Goal: Find specific page/section: Find specific page/section

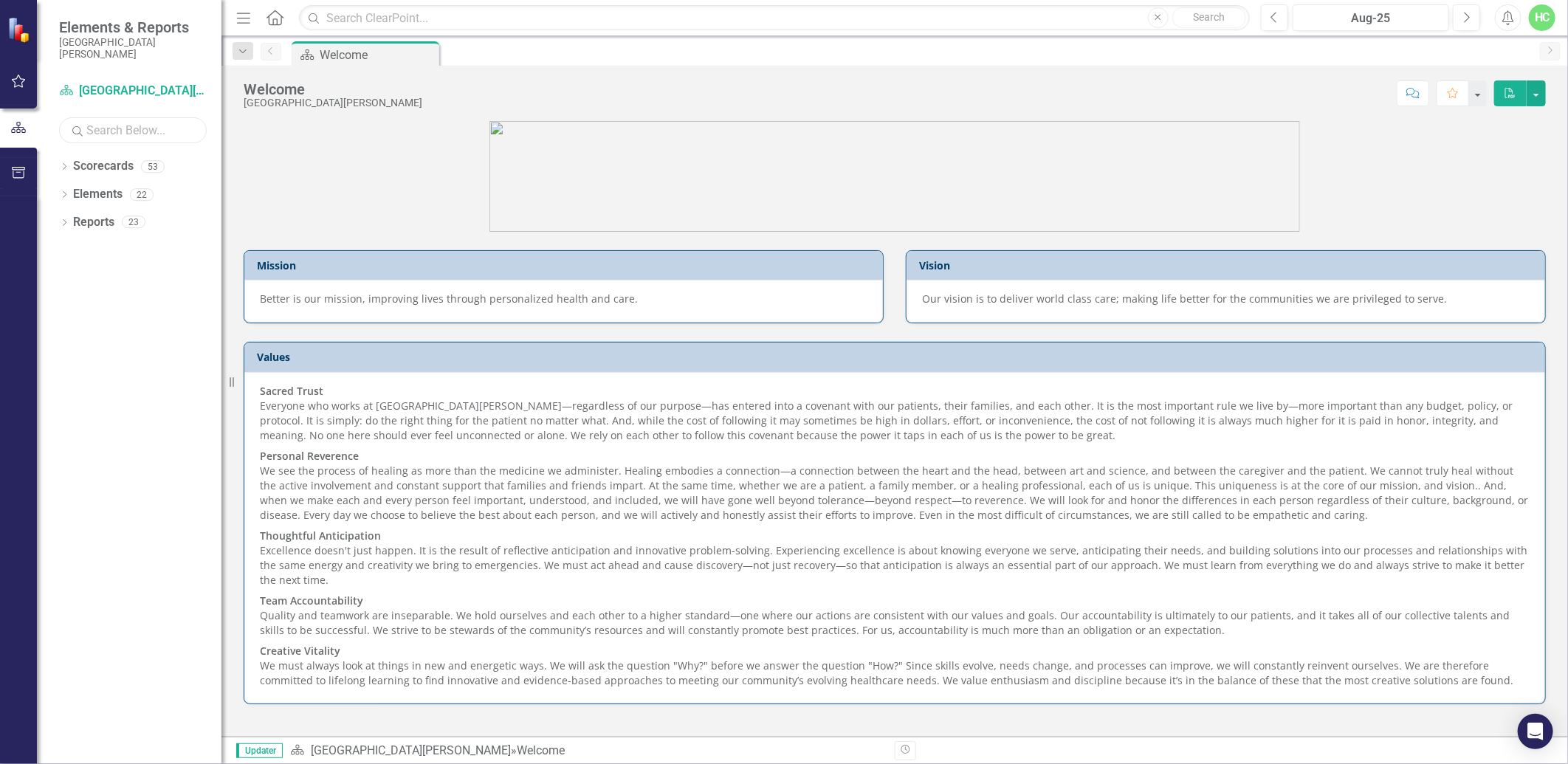
click at [109, 133] on input "text" at bounding box center [133, 130] width 148 height 26
click at [116, 170] on link "Scorecards" at bounding box center [104, 166] width 61 height 17
click at [60, 175] on div "Dropdown Scorecards 0" at bounding box center [140, 168] width 162 height 28
click at [118, 142] on input "anethesia" at bounding box center [133, 130] width 148 height 26
click at [173, 133] on input "anethesia" at bounding box center [133, 130] width 148 height 26
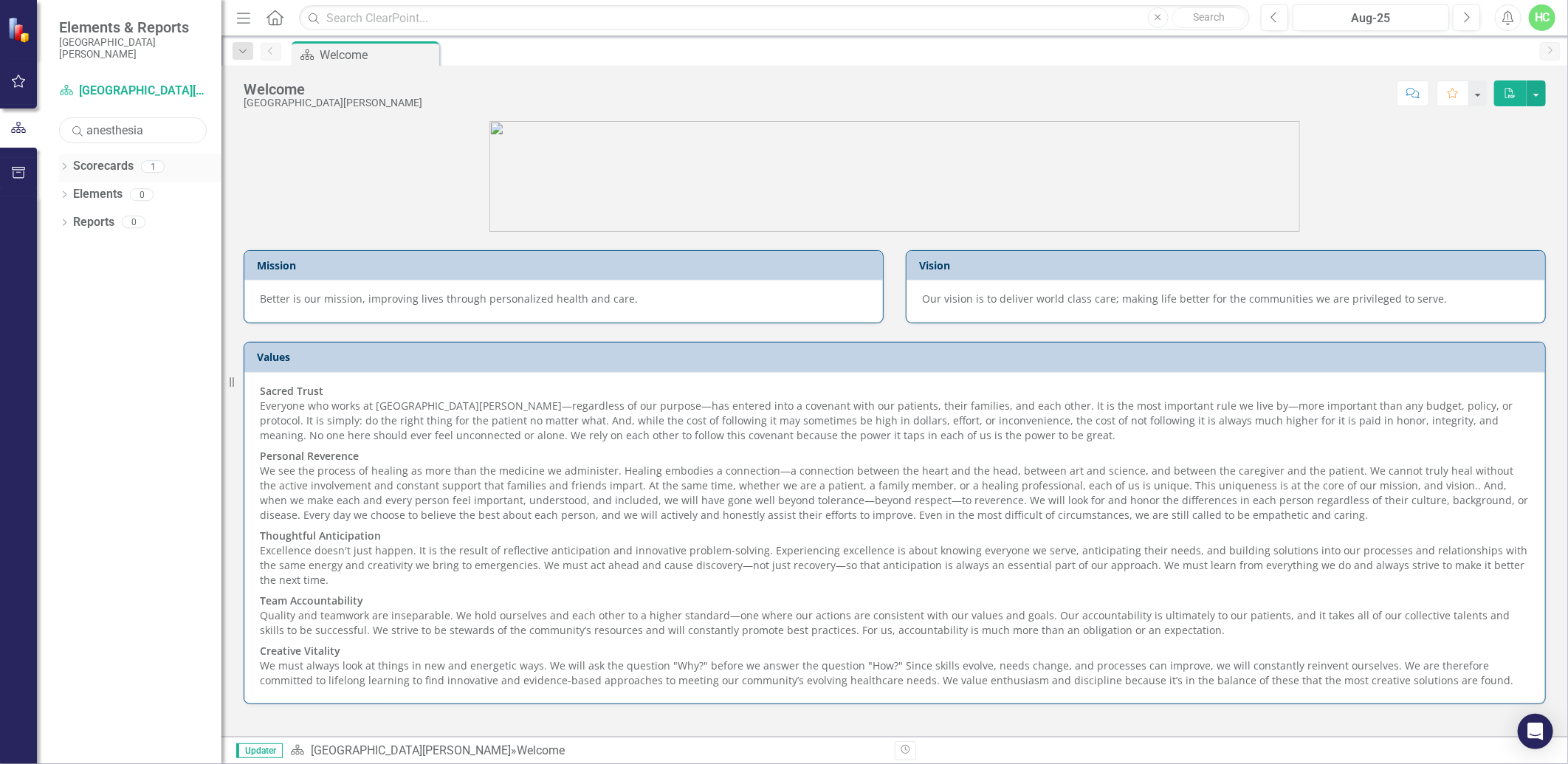
type input "anesthesia"
click at [126, 171] on link "Scorecards" at bounding box center [104, 166] width 61 height 17
click at [78, 165] on link "Scorecards" at bounding box center [104, 166] width 61 height 17
click at [62, 167] on icon "Dropdown" at bounding box center [64, 167] width 10 height 8
click at [104, 193] on link "Anesthesia" at bounding box center [151, 194] width 140 height 17
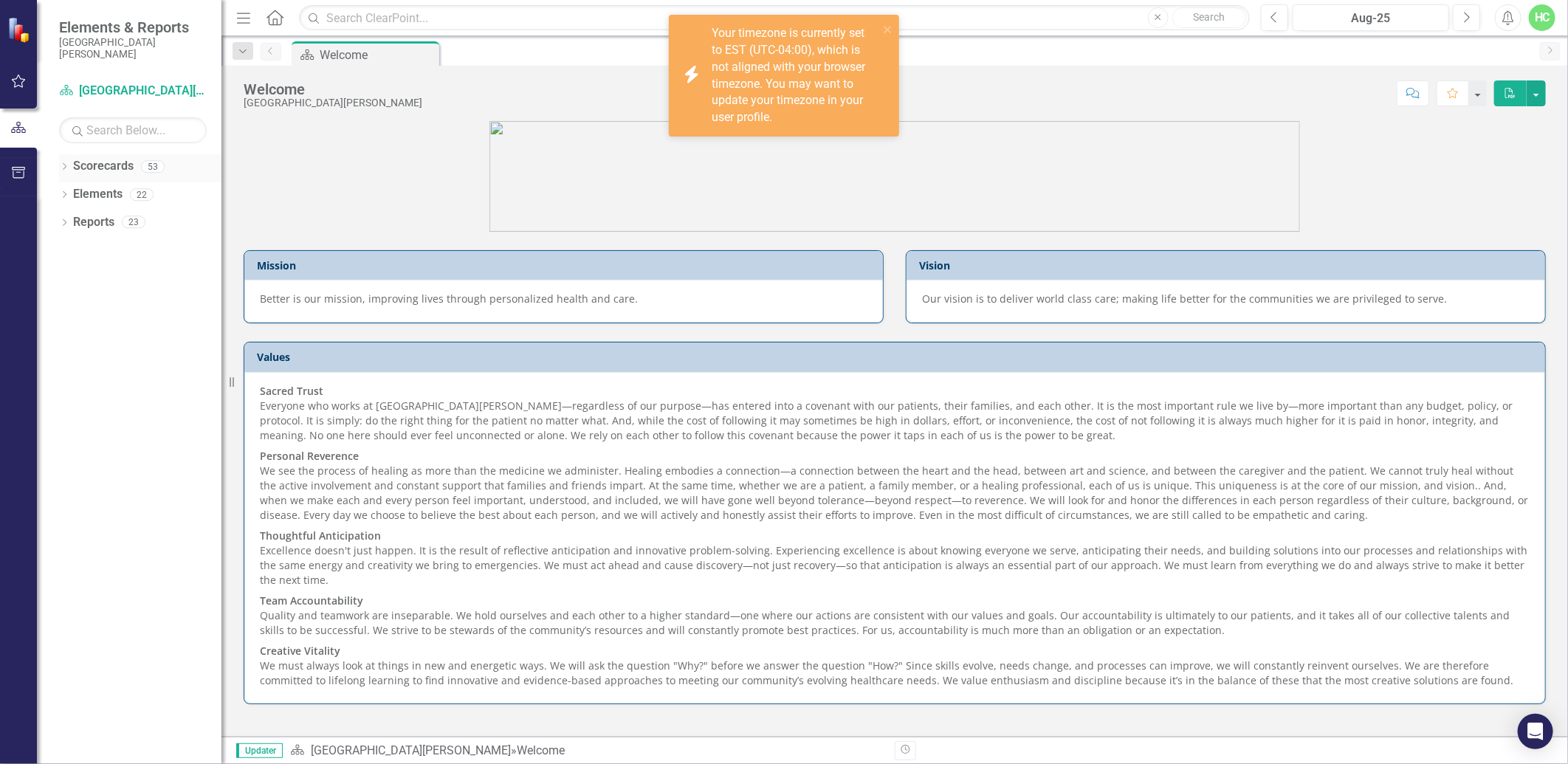
click at [90, 173] on link "Scorecards" at bounding box center [104, 166] width 61 height 17
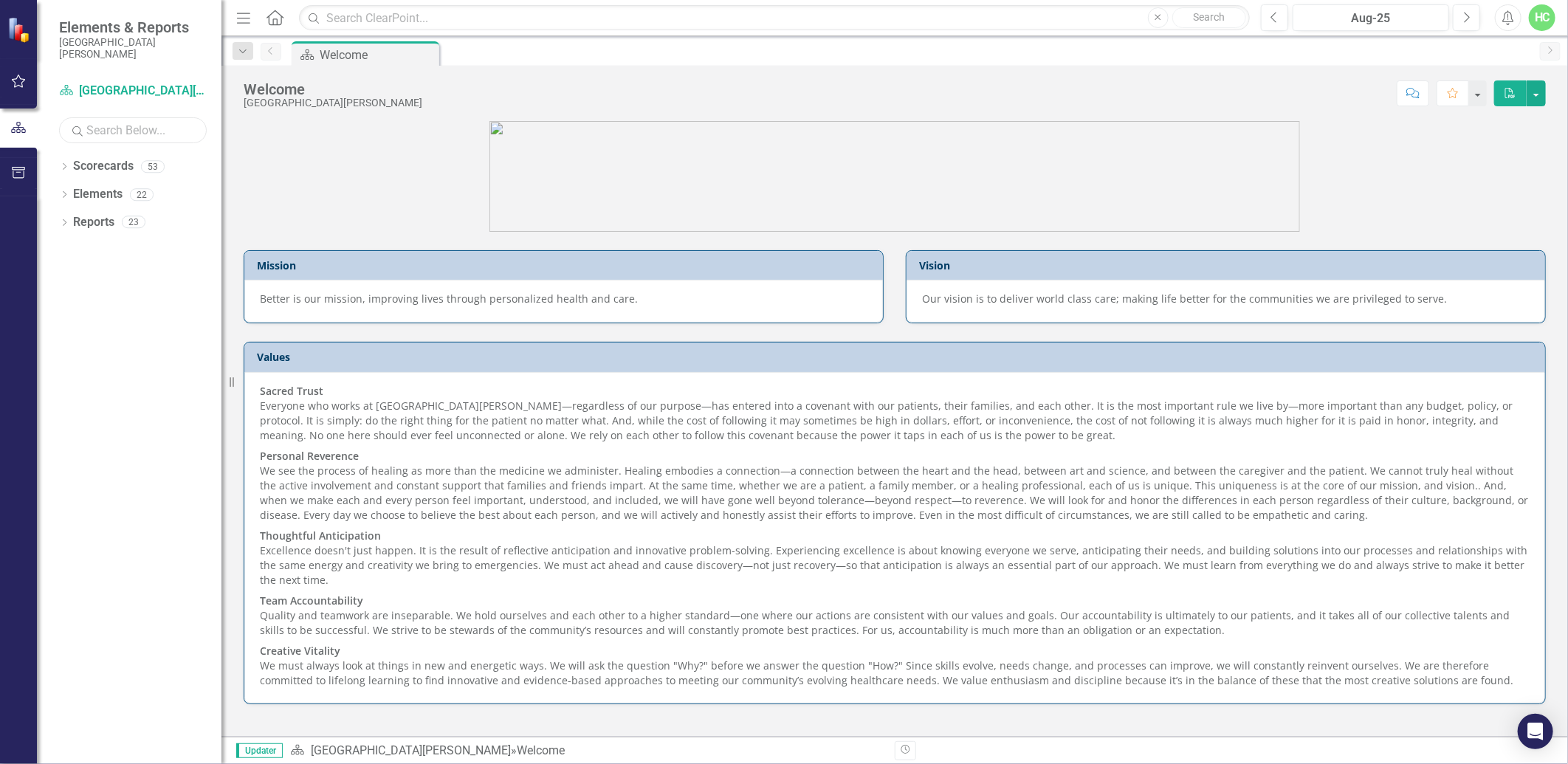
click at [83, 140] on input "text" at bounding box center [133, 130] width 148 height 26
click at [67, 163] on div "Dropdown" at bounding box center [64, 168] width 10 height 13
click at [96, 166] on link "Scorecards" at bounding box center [104, 166] width 61 height 17
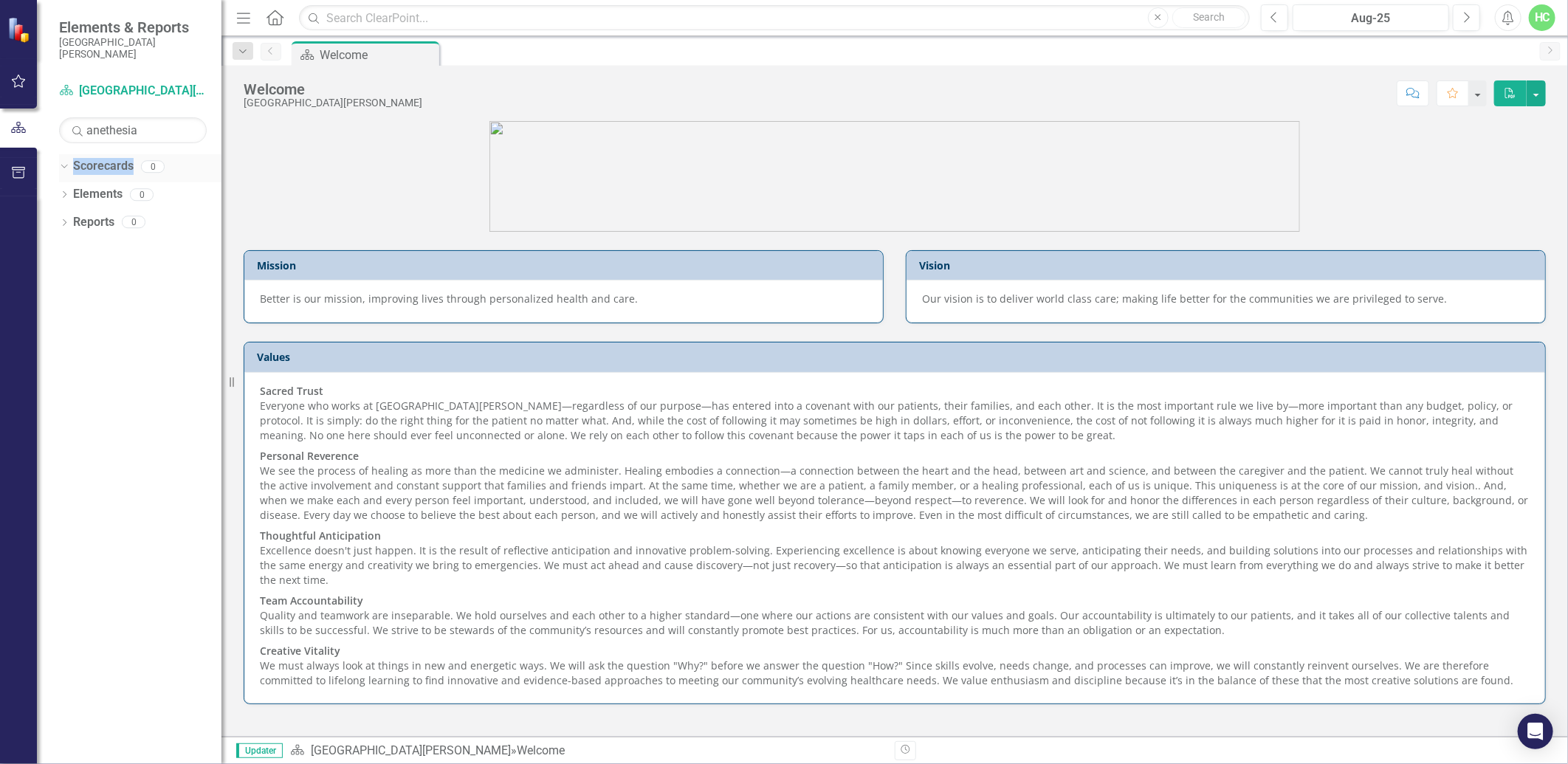
drag, startPoint x: 96, startPoint y: 166, endPoint x: 89, endPoint y: 180, distance: 15.7
click at [89, 180] on div "Scorecards 0" at bounding box center [148, 168] width 148 height 28
click at [67, 167] on div "Dropdown" at bounding box center [62, 166] width 13 height 10
click at [67, 167] on icon "Dropdown" at bounding box center [62, 166] width 8 height 10
click at [67, 167] on div "Dropdown" at bounding box center [62, 166] width 13 height 10
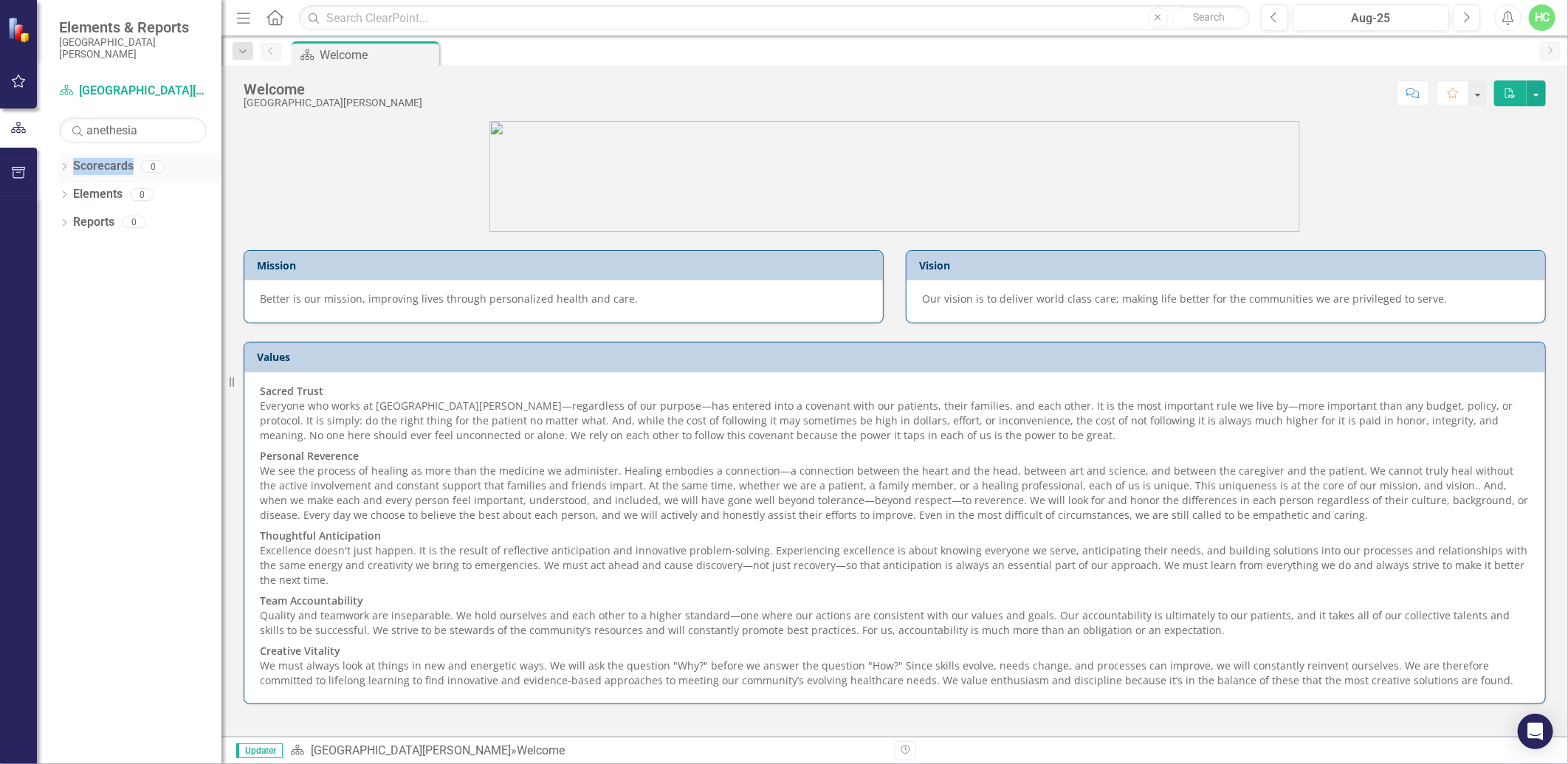
drag, startPoint x: 67, startPoint y: 167, endPoint x: 92, endPoint y: 167, distance: 25.0
click at [92, 167] on link "Scorecards" at bounding box center [104, 166] width 61 height 17
click at [164, 134] on input "anethesia" at bounding box center [133, 130] width 148 height 26
click at [62, 167] on icon "Dropdown" at bounding box center [64, 167] width 10 height 8
click at [109, 130] on input "anethesia" at bounding box center [133, 130] width 148 height 26
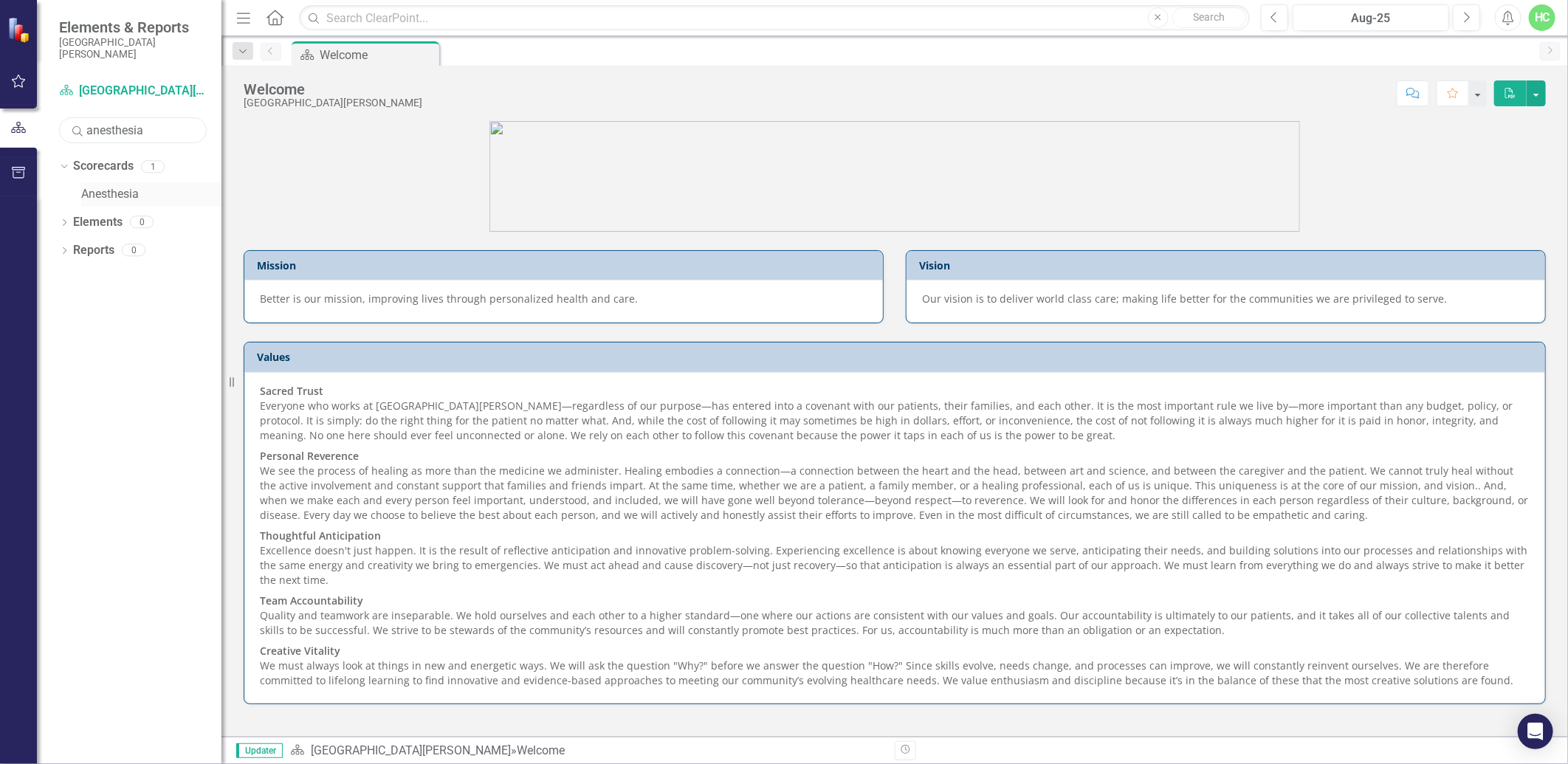
type input "anesthesia"
click at [98, 188] on link "Anesthesia" at bounding box center [151, 194] width 140 height 17
